Goal: Check status: Check status

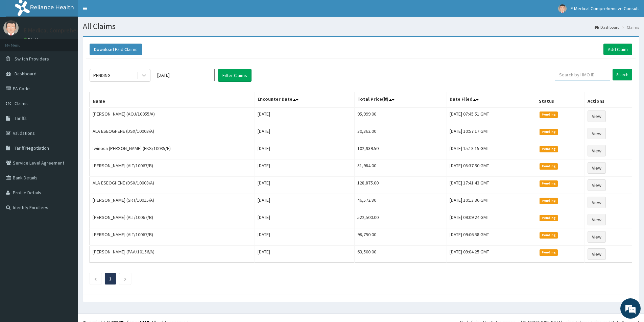
click at [582, 73] on input "text" at bounding box center [582, 75] width 55 height 12
paste input "UPB/10691/A"
type input "UPB/10691/A"
click at [620, 77] on input "Search" at bounding box center [623, 75] width 20 height 12
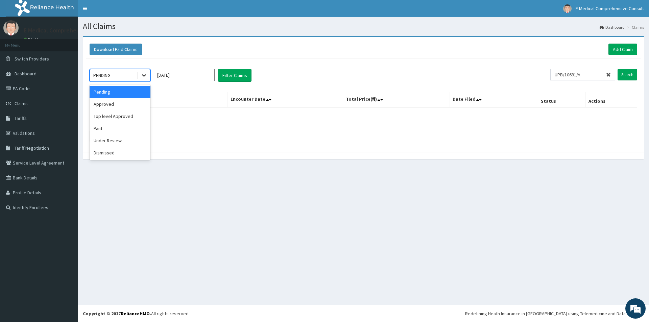
click at [141, 75] on icon at bounding box center [144, 75] width 7 height 7
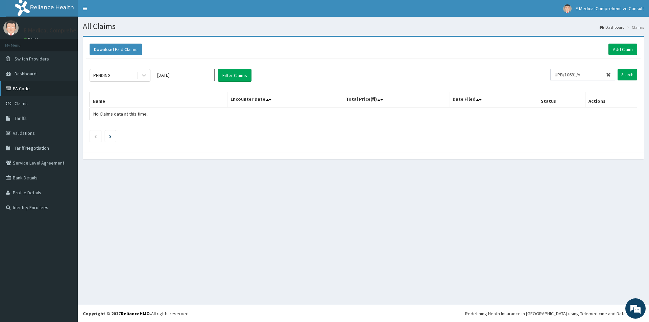
click at [17, 86] on link "PA Code" at bounding box center [39, 88] width 78 height 15
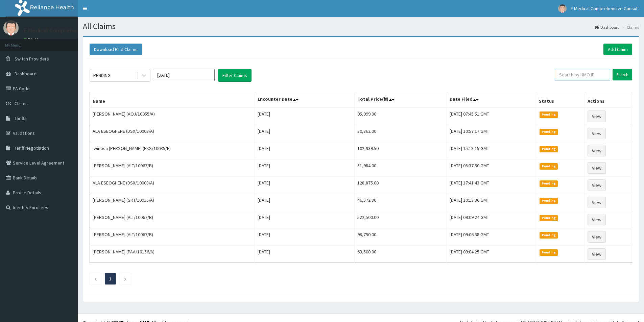
click at [589, 75] on input "text" at bounding box center [582, 75] width 55 height 12
paste input "ALT/10067/B"
click at [623, 73] on input "Search" at bounding box center [623, 75] width 20 height 12
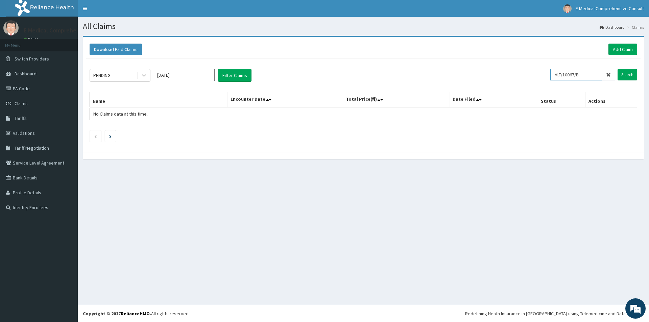
click at [561, 75] on input "ALT/10067/B" at bounding box center [577, 75] width 52 height 12
type input "ALT/10067/B"
click at [622, 75] on input "Search" at bounding box center [628, 75] width 20 height 12
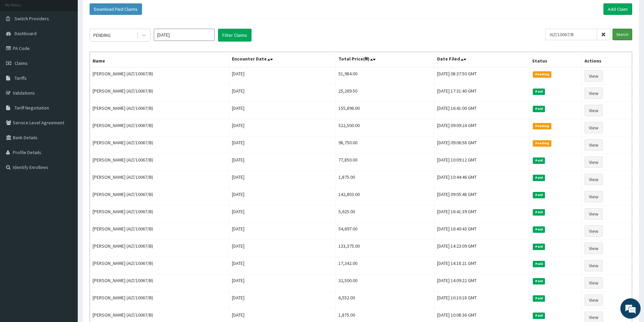
scroll to position [12, 0]
